Goal: Information Seeking & Learning: Learn about a topic

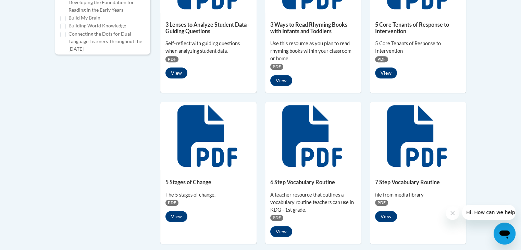
scroll to position [475, 0]
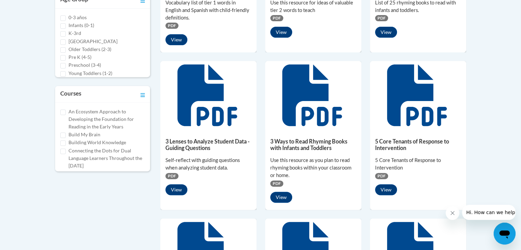
scroll to position [268, 0]
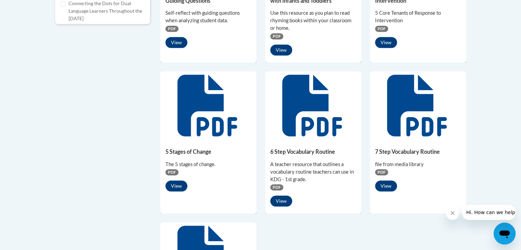
scroll to position [420, 0]
